Goal: Task Accomplishment & Management: Manage account settings

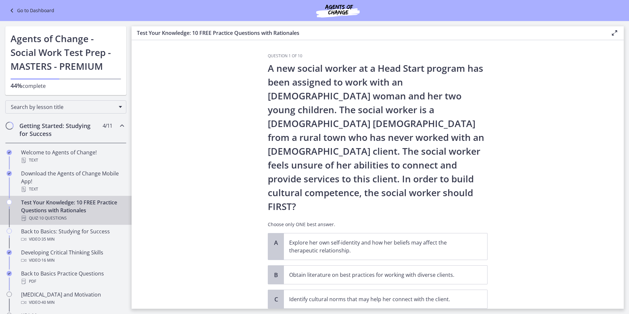
click at [56, 9] on div "Go to Dashboard" at bounding box center [314, 10] width 629 height 21
click at [37, 13] on link "Go to Dashboard" at bounding box center [31, 11] width 46 height 8
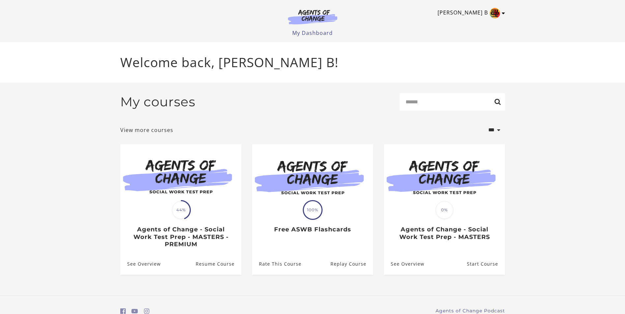
click at [496, 17] on img "Toggle menu" at bounding box center [494, 13] width 11 height 11
click at [481, 46] on link "Sign Out" at bounding box center [477, 46] width 58 height 11
